Goal: Task Accomplishment & Management: Manage account settings

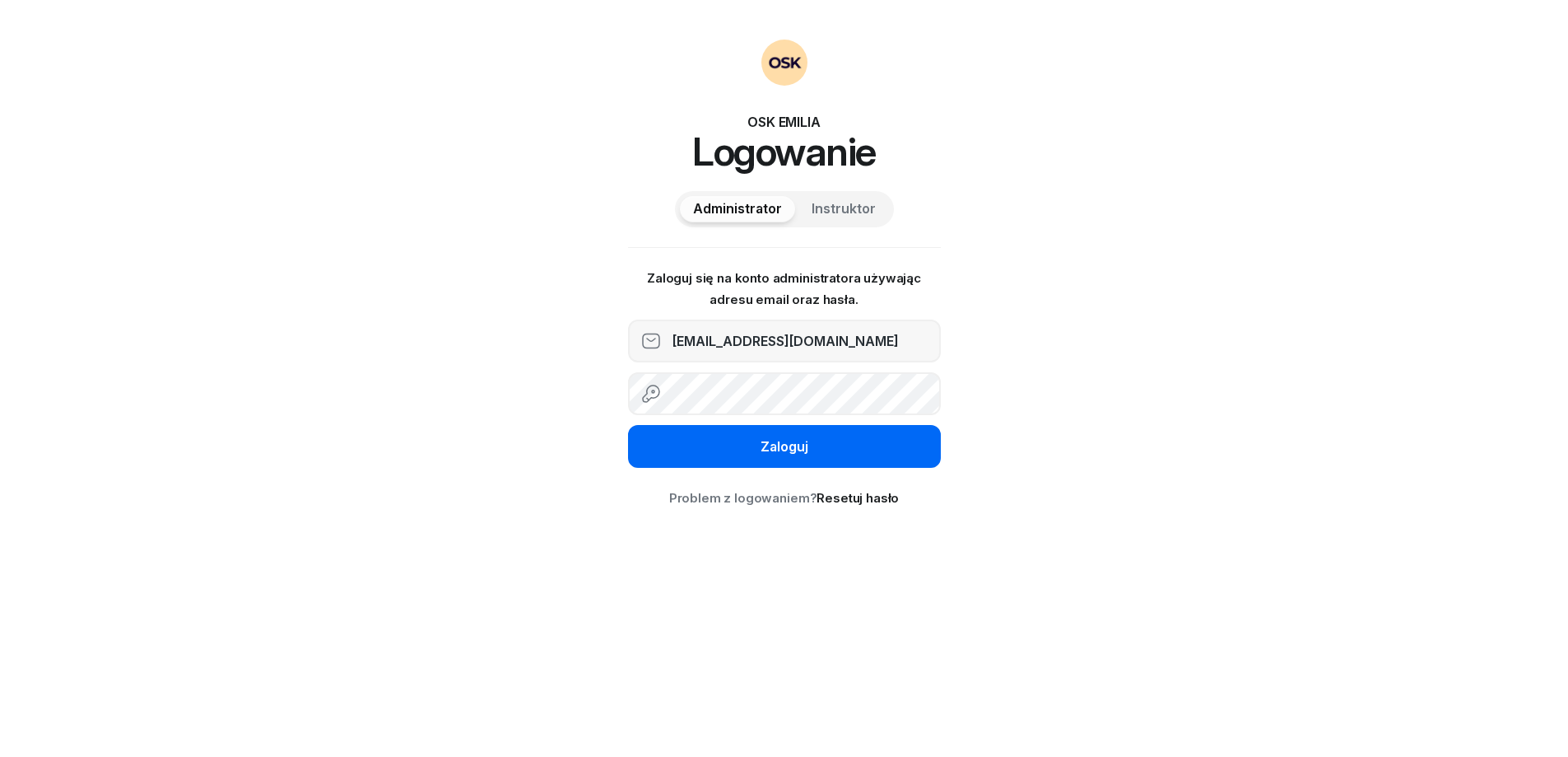
click at [758, 444] on button "Zaloguj" at bounding box center [784, 447] width 312 height 43
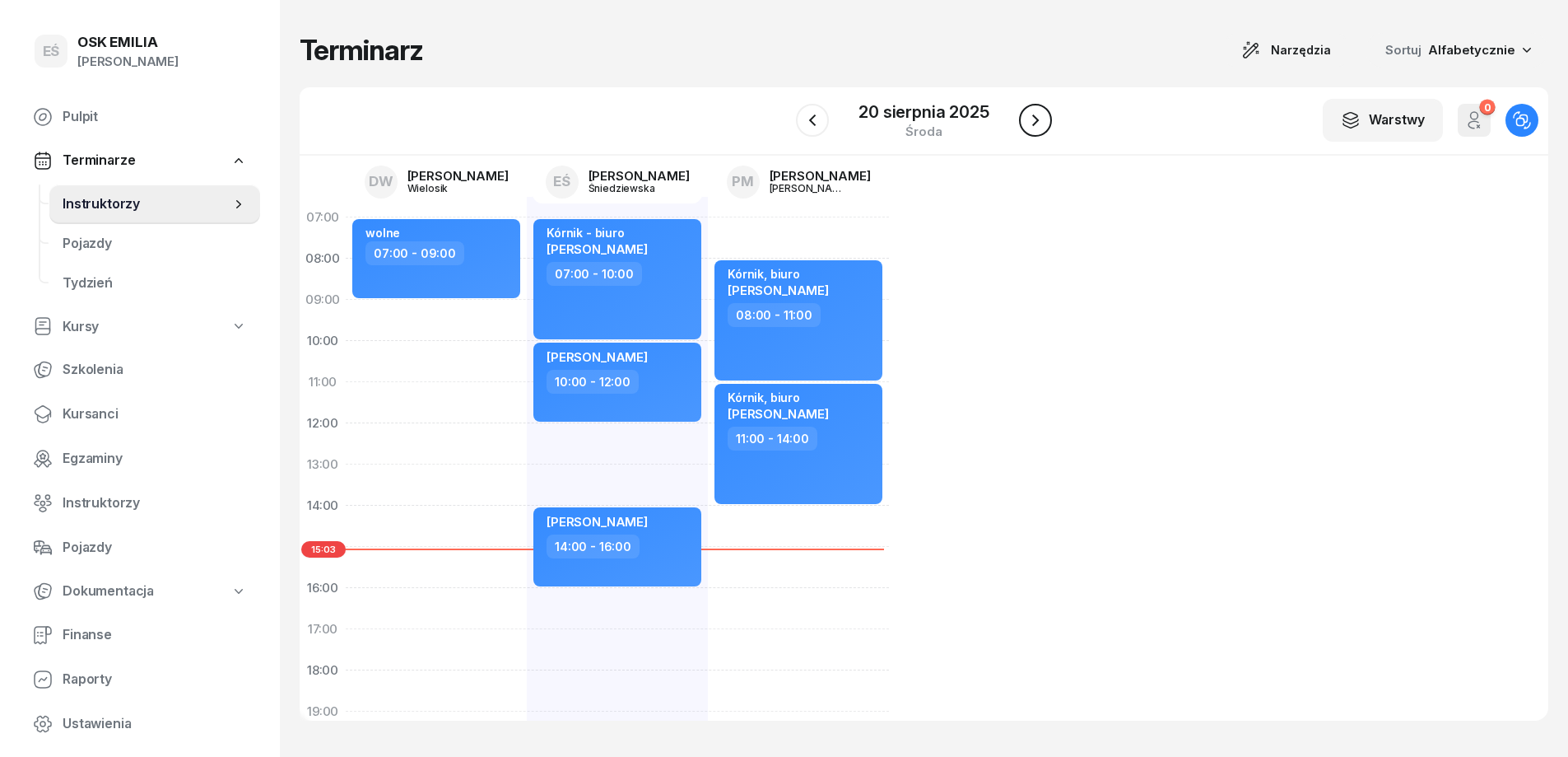
click at [1041, 123] on icon "button" at bounding box center [1036, 120] width 20 height 20
